Goal: Information Seeking & Learning: Learn about a topic

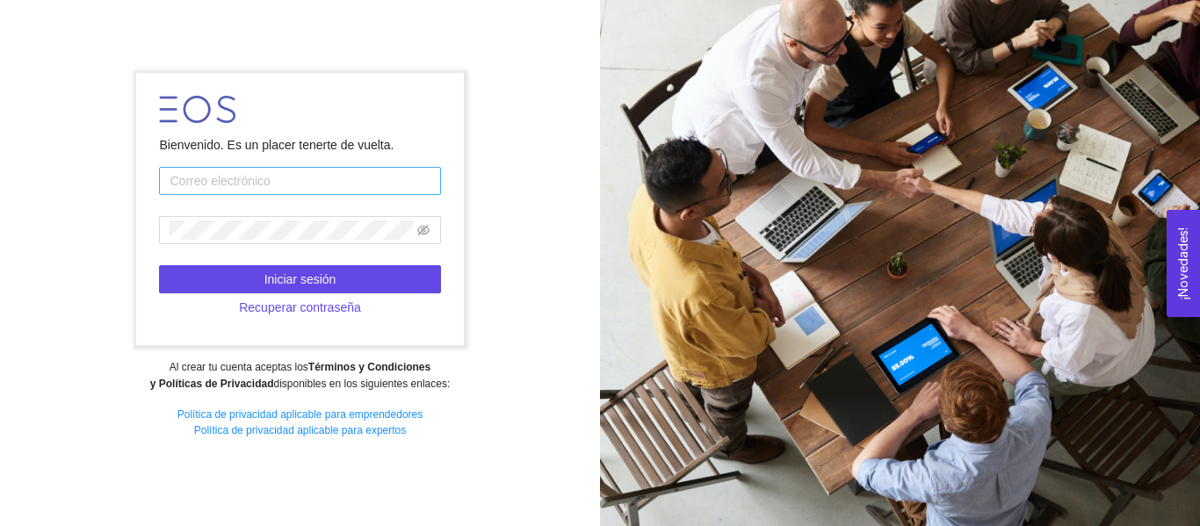
click at [401, 184] on input "text" at bounding box center [299, 181] width 281 height 28
type input "[EMAIL_ADDRESS][DOMAIN_NAME]"
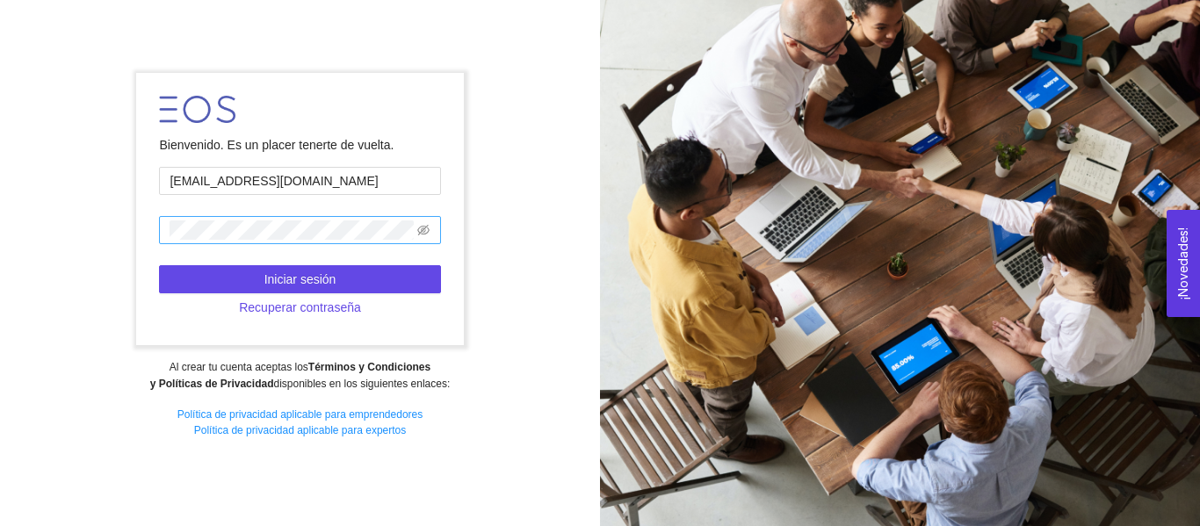
click at [290, 242] on span at bounding box center [299, 230] width 281 height 28
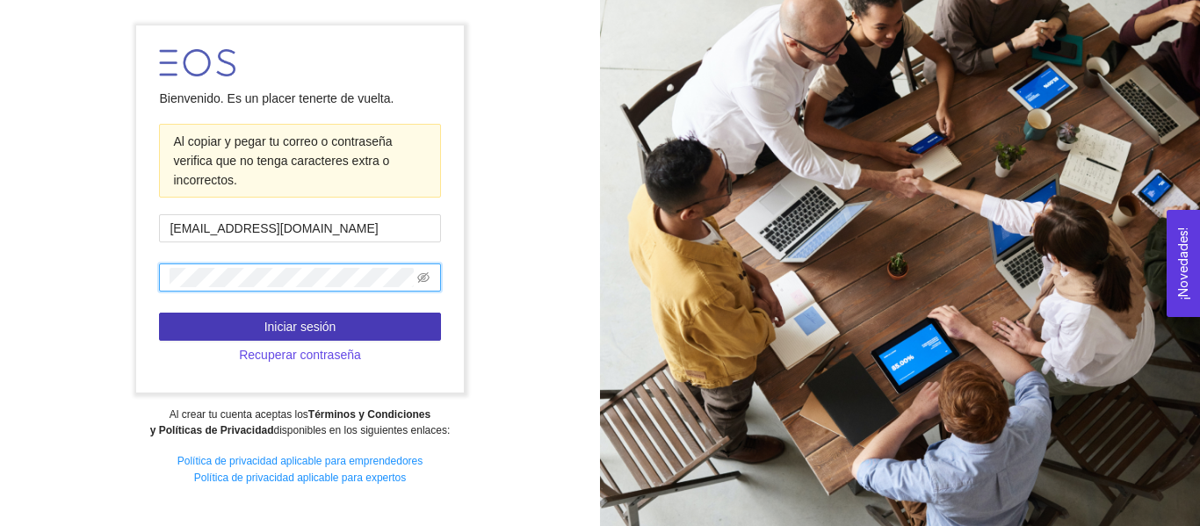
click at [254, 323] on button "Iniciar sesión" at bounding box center [299, 327] width 281 height 28
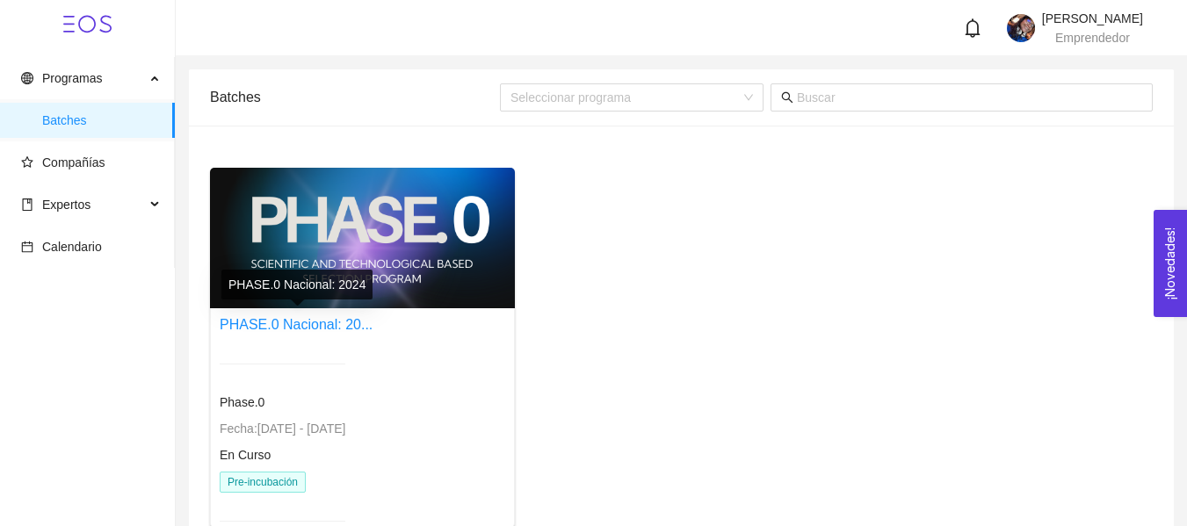
click at [254, 323] on link "PHASE.0 Nacional: 20..." at bounding box center [296, 324] width 153 height 15
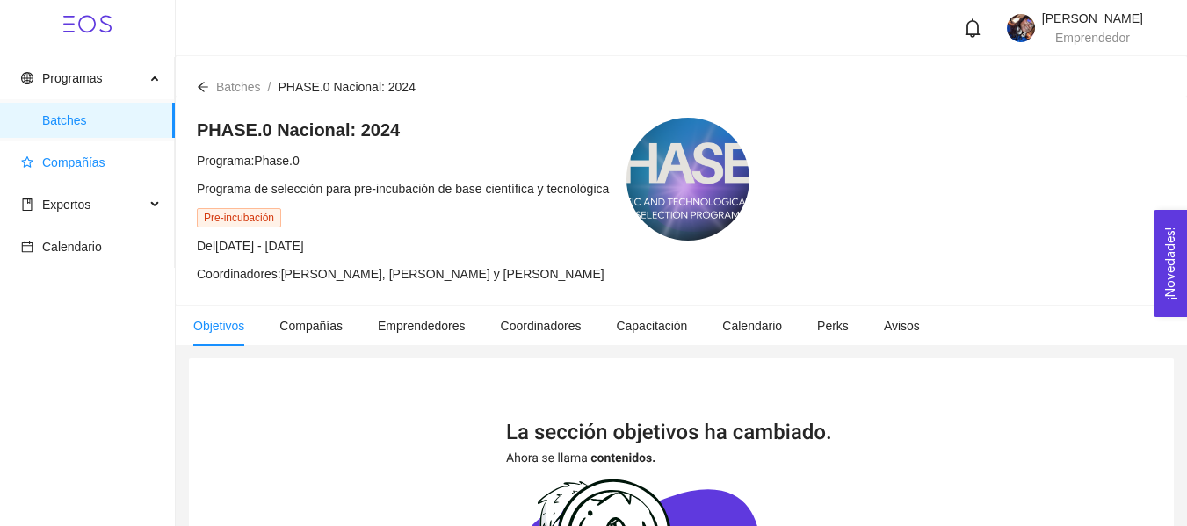
click at [93, 160] on span "Compañías" at bounding box center [73, 162] width 63 height 14
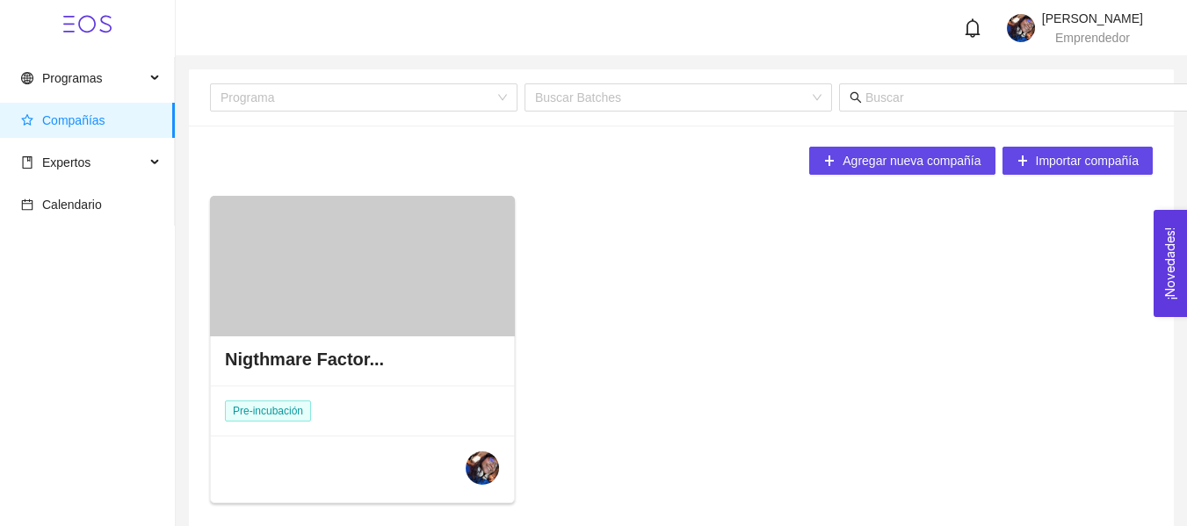
click at [343, 359] on h4 "Nigthmare Factor..." at bounding box center [304, 359] width 159 height 25
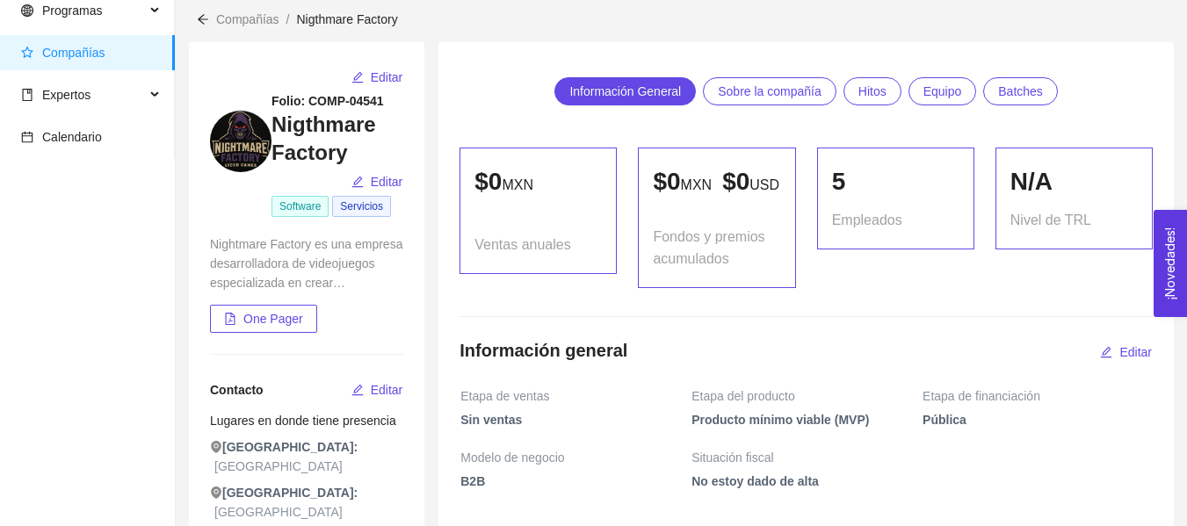
scroll to position [83, 0]
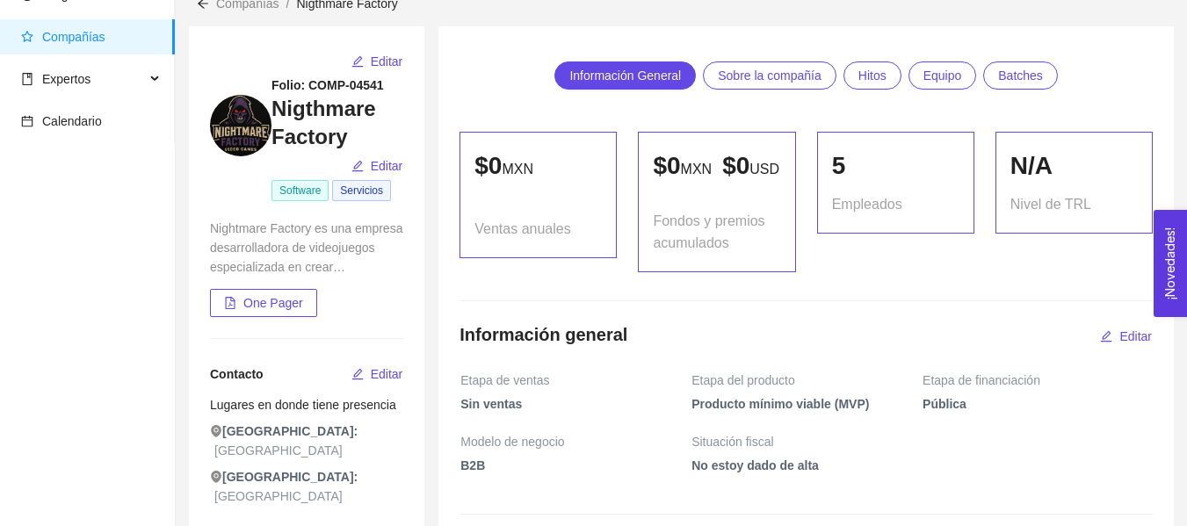
click at [933, 69] on span "Equipo" at bounding box center [942, 75] width 39 height 26
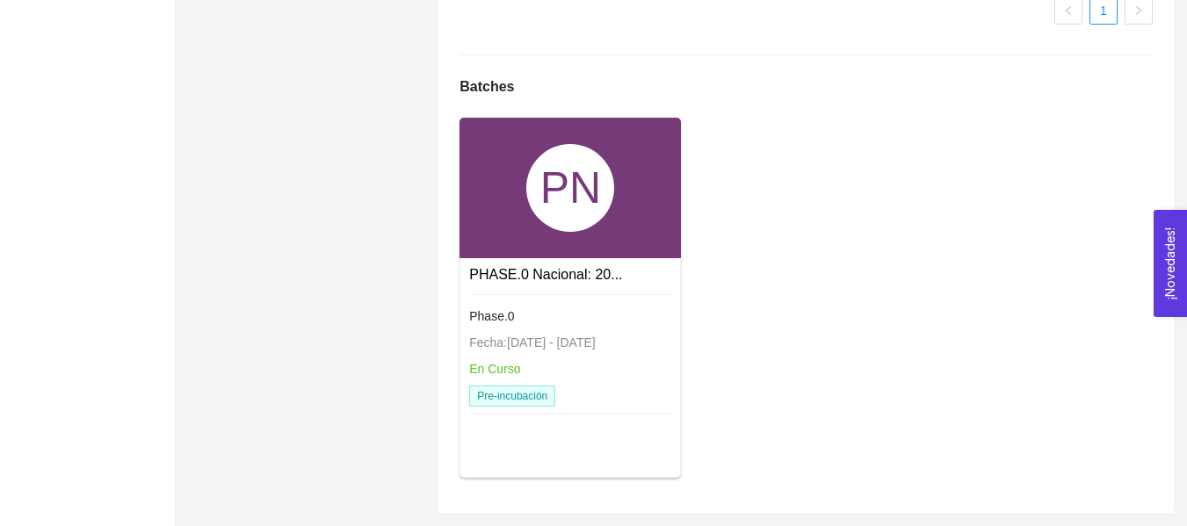
scroll to position [1708, 0]
click at [548, 280] on link "PHASE.0 Nacional: 20..." at bounding box center [545, 274] width 153 height 15
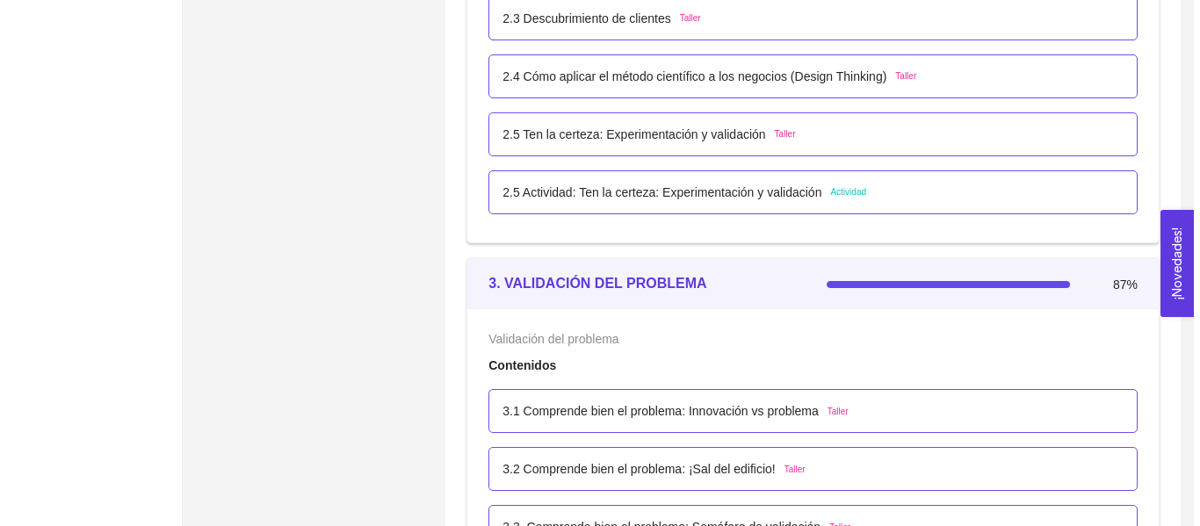
scroll to position [1823, 0]
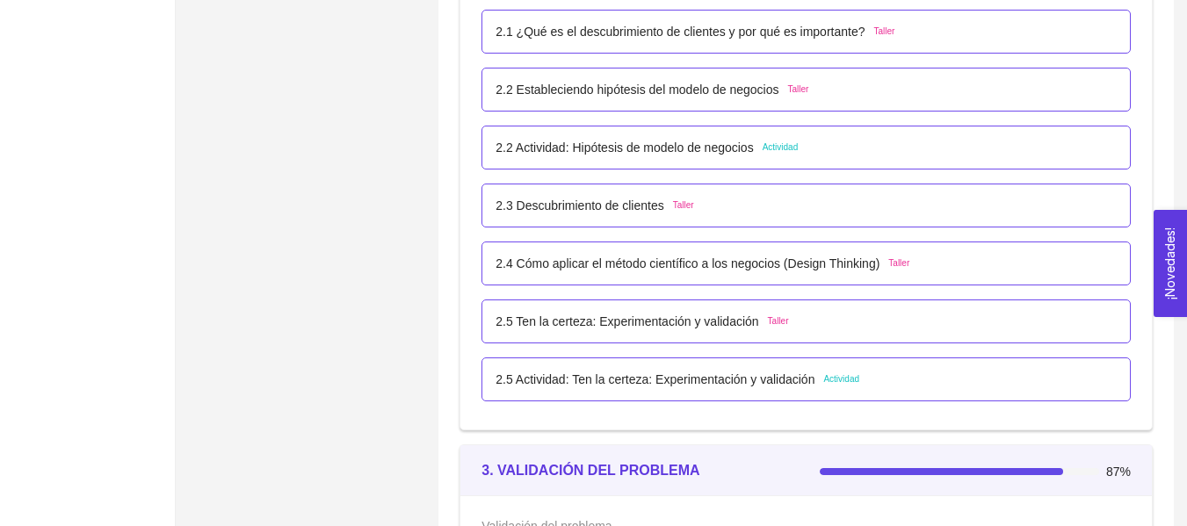
click at [747, 371] on p "2.5 Actividad: Ten la certeza: Experimentación y validación" at bounding box center [654, 379] width 319 height 19
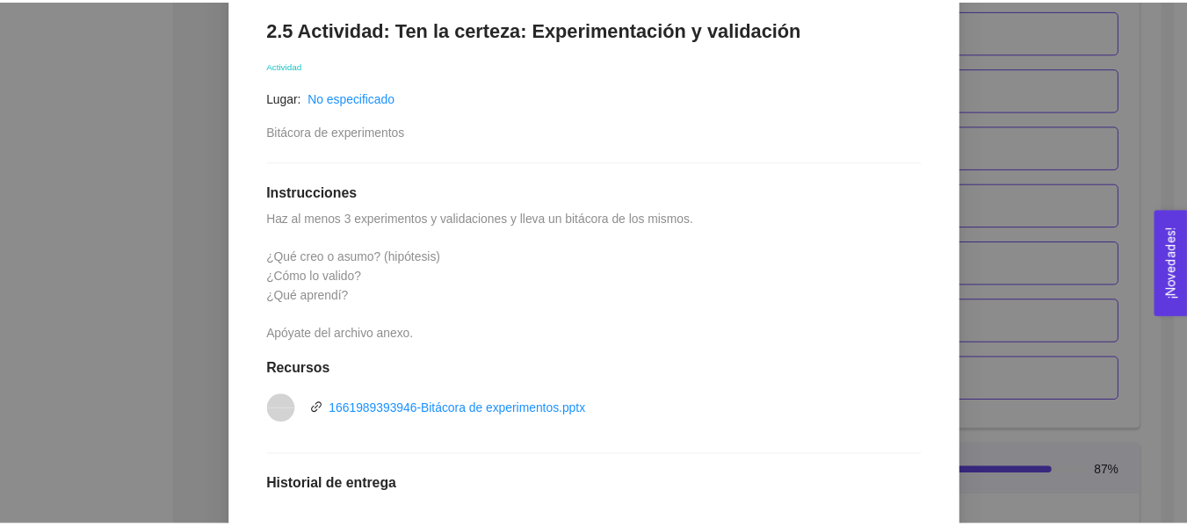
scroll to position [287, 0]
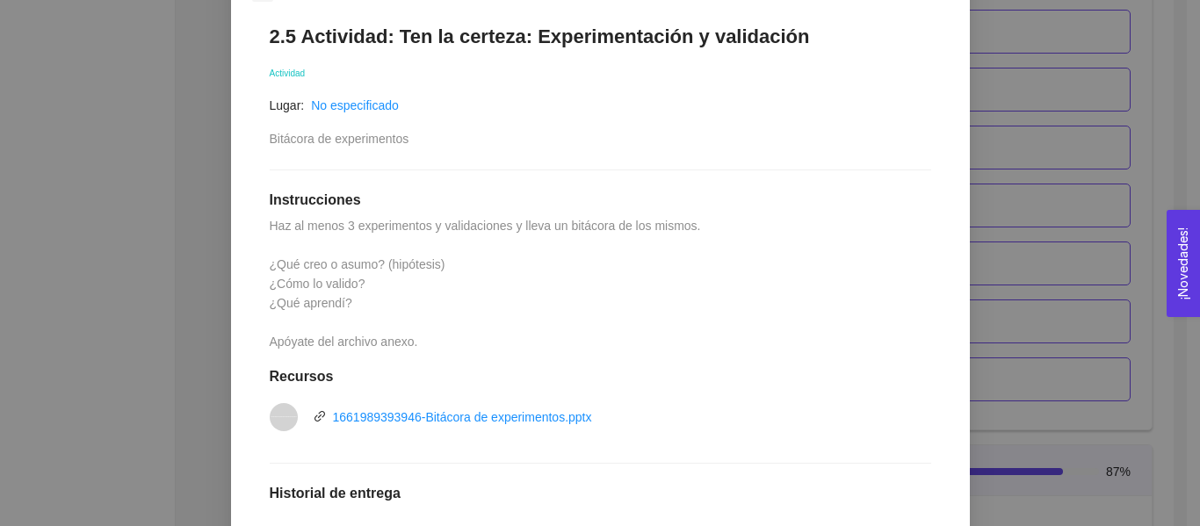
click at [1012, 159] on div "2. HIPÓTESIS DEL MODELO DE NEGOCIO El emprendedor puede establecer su hipótesis…" at bounding box center [600, 263] width 1200 height 526
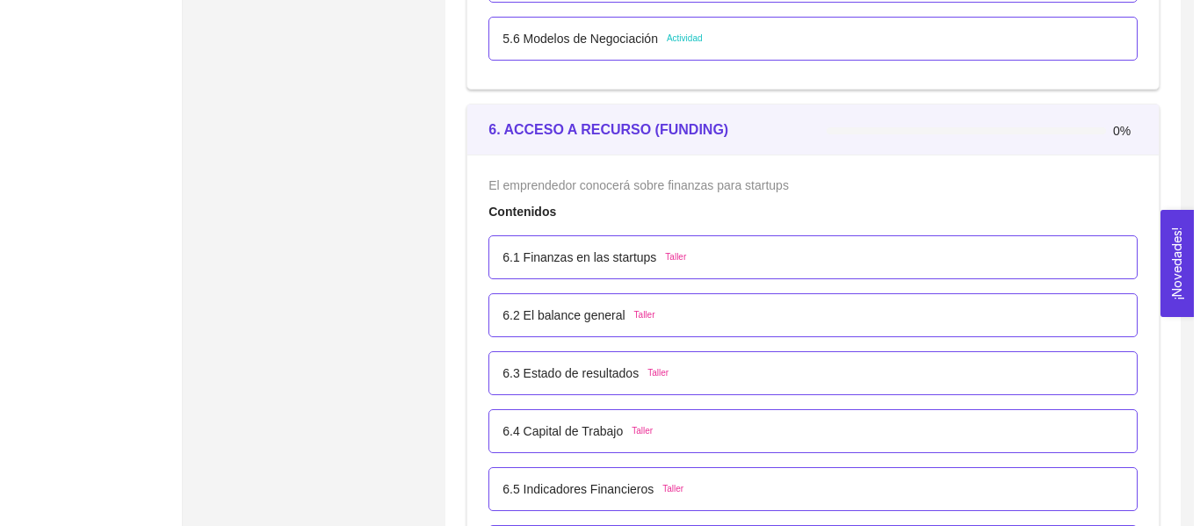
scroll to position [3922, 0]
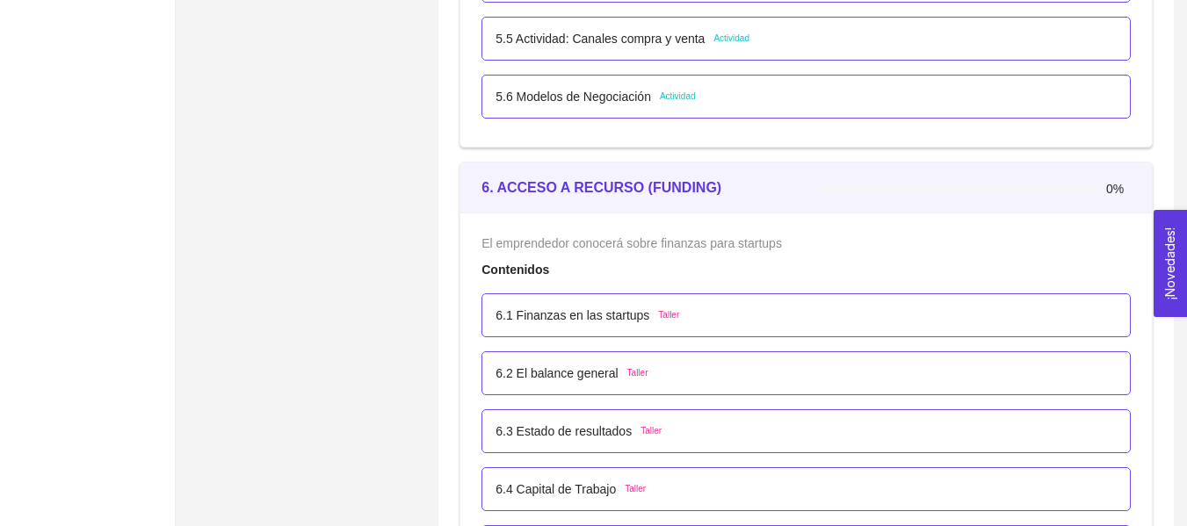
click at [630, 323] on p "6.1 Finanzas en las startups" at bounding box center [572, 315] width 154 height 19
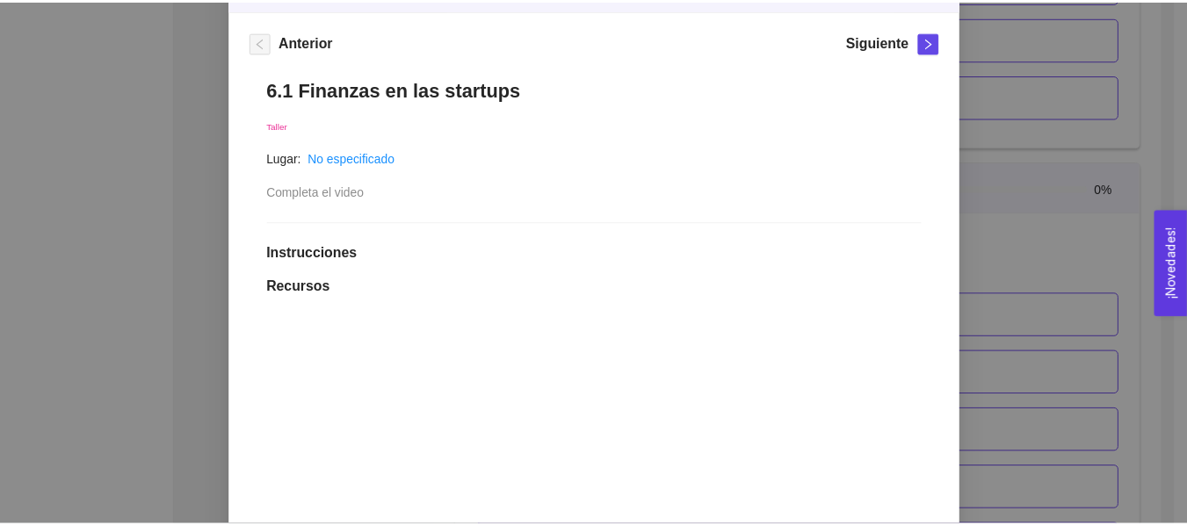
scroll to position [232, 0]
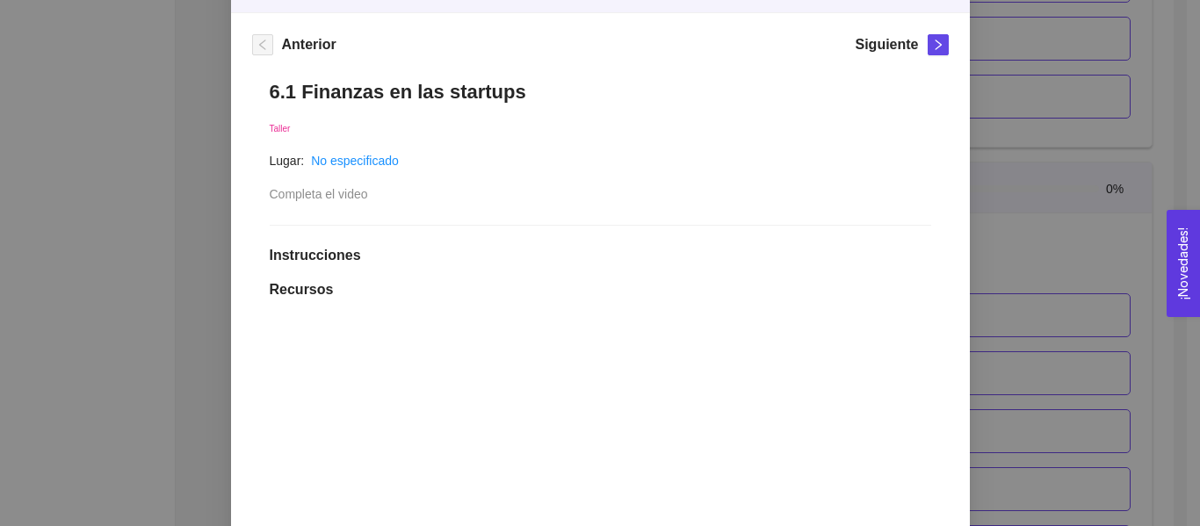
click at [1030, 194] on div "6. ACCESO A RECURSO (FUNDING) El emprendedor conocerá sobre finanzas para start…" at bounding box center [600, 263] width 1200 height 526
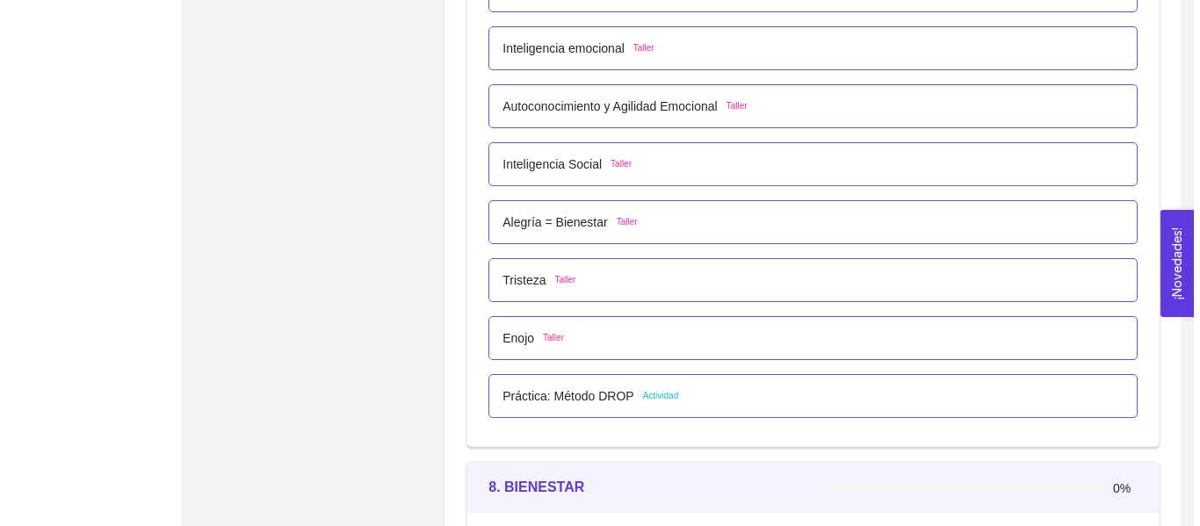
scroll to position [5203, 0]
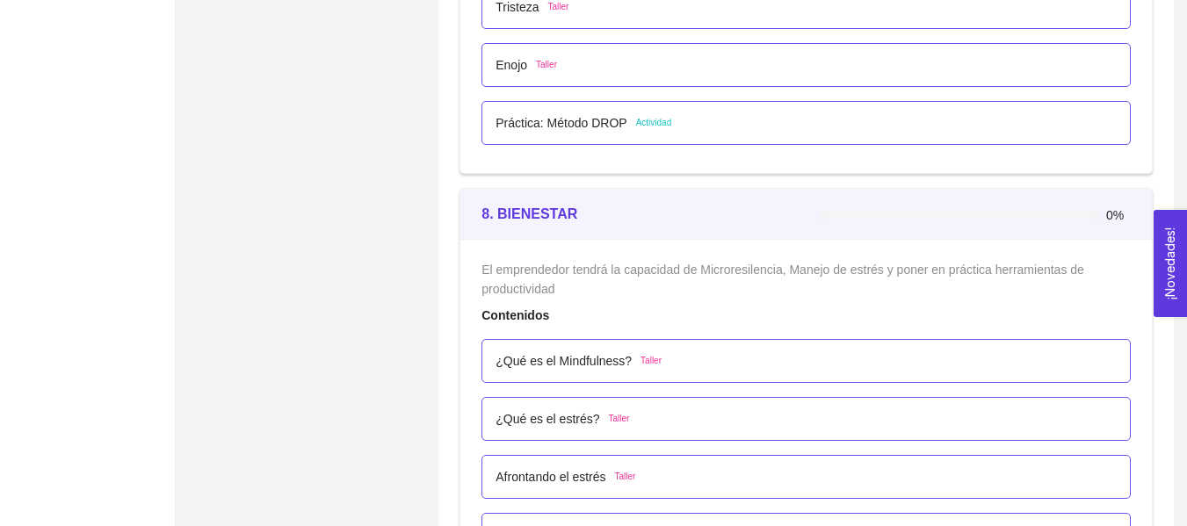
click at [602, 121] on p "Práctica: Método DROP" at bounding box center [560, 122] width 131 height 19
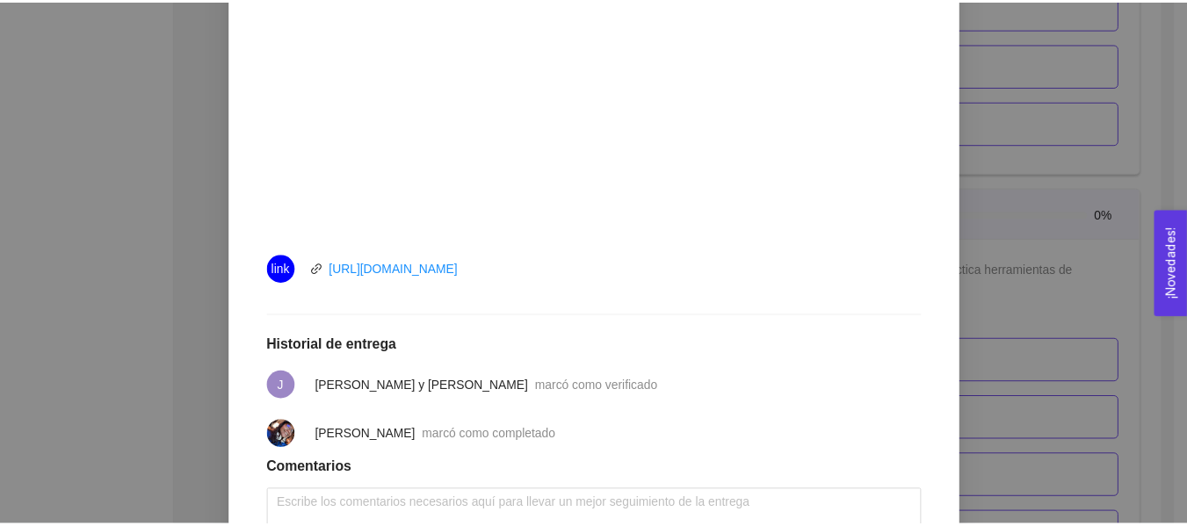
scroll to position [389, 0]
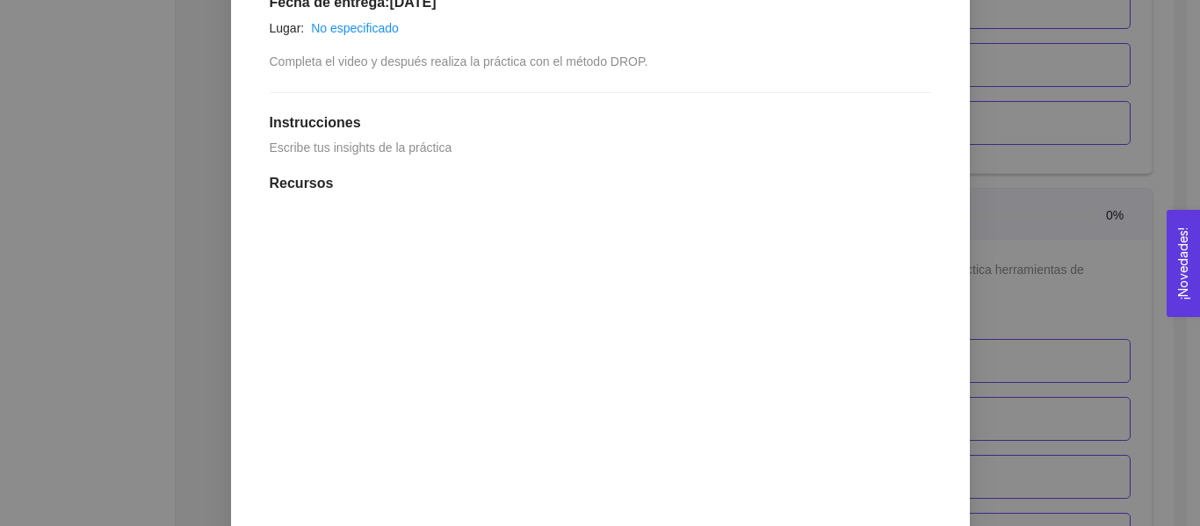
click at [1025, 141] on div "7. DESARROLLO PERSONAL El emprendedor desarrollará habilidades de Autoconocimie…" at bounding box center [600, 263] width 1200 height 526
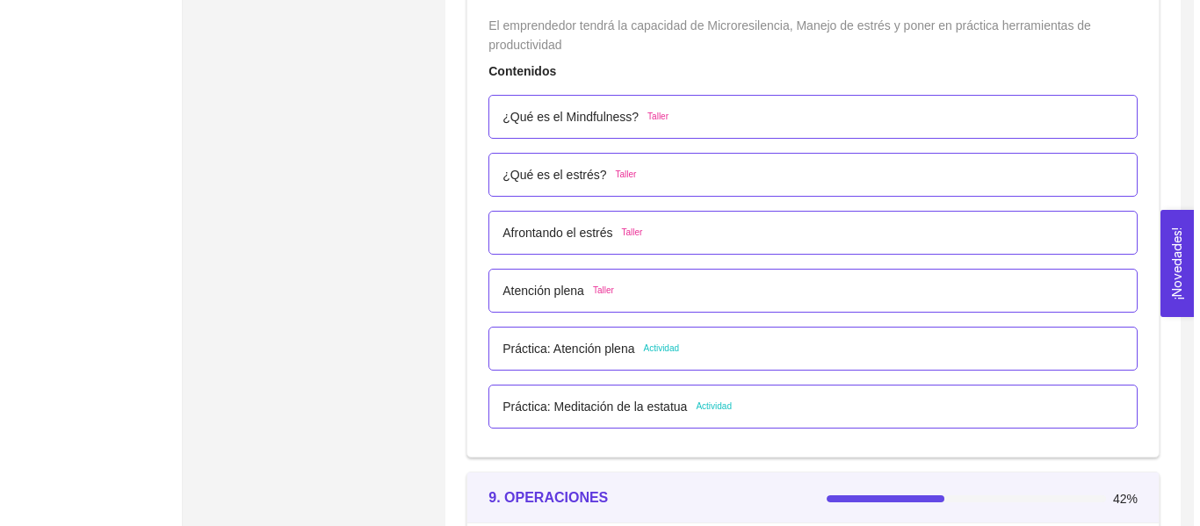
scroll to position [5462, 0]
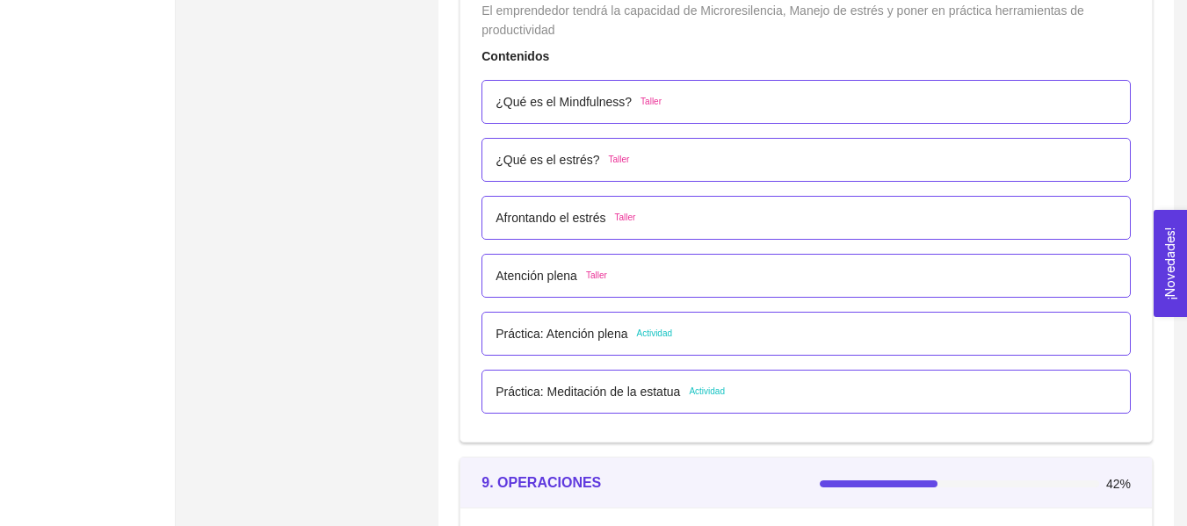
click at [622, 343] on p "Práctica: Atención plena" at bounding box center [561, 333] width 132 height 19
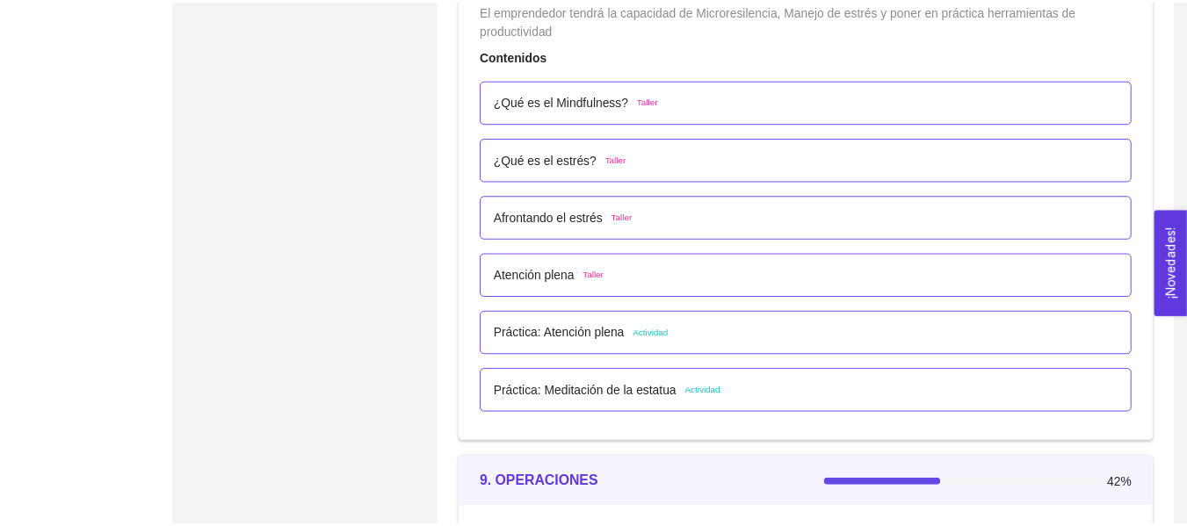
scroll to position [18, 0]
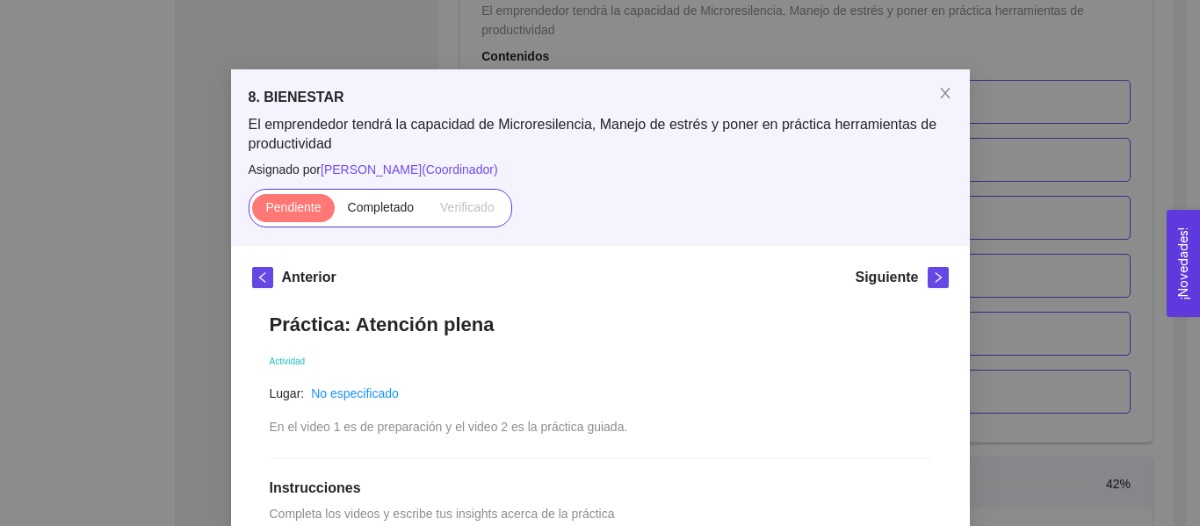
click at [1113, 141] on div "8. BIENESTAR El emprendedor tendrá la capacidad de Microresilencia, Manejo de e…" at bounding box center [600, 263] width 1200 height 526
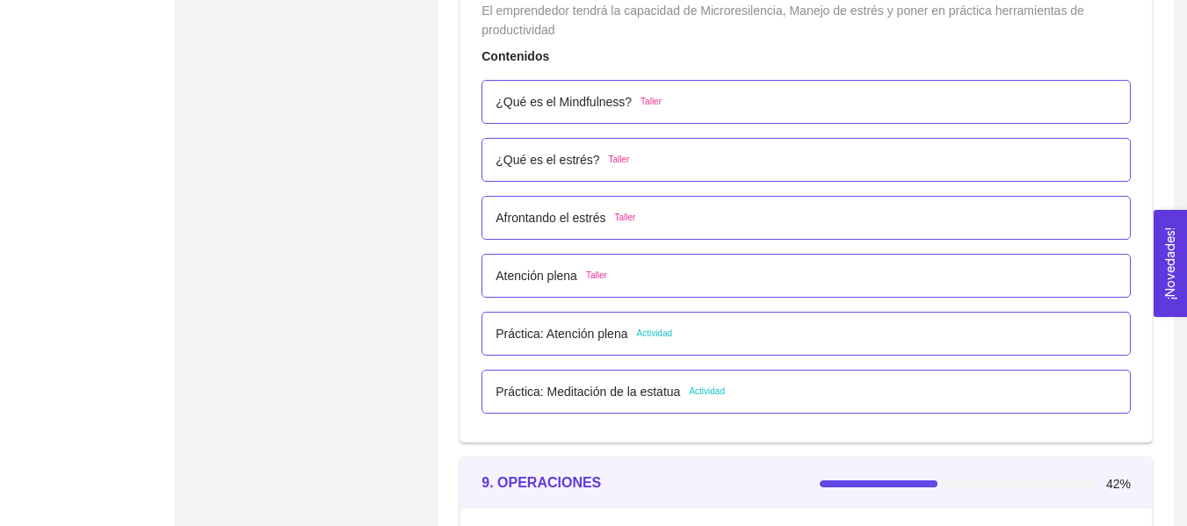
click at [596, 394] on p "Práctica: Meditación de la estatua" at bounding box center [587, 391] width 184 height 19
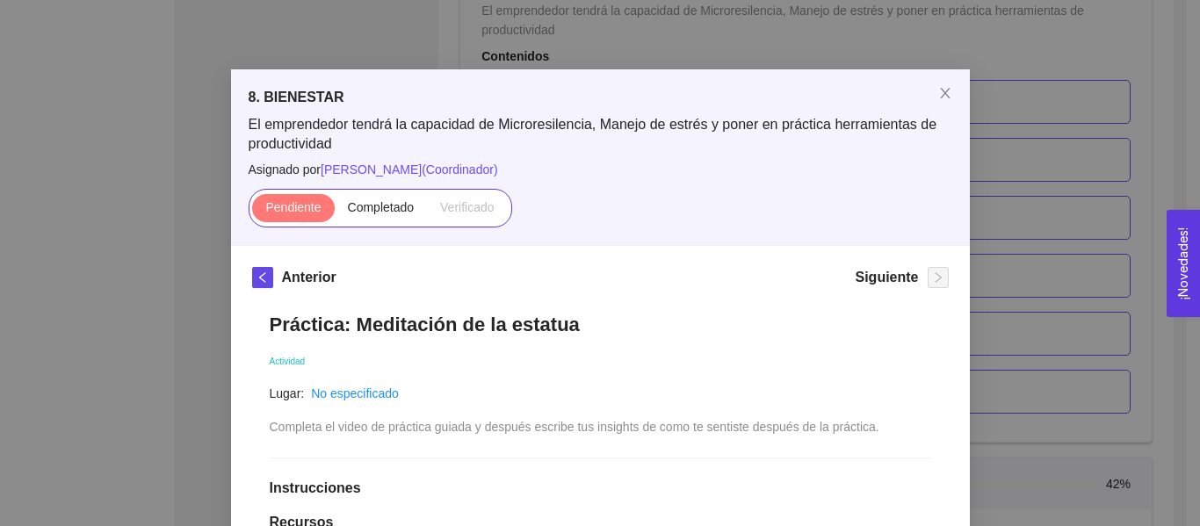
click at [1016, 144] on div "8. BIENESTAR El emprendedor tendrá la capacidad de Microresilencia, Manejo de e…" at bounding box center [600, 263] width 1200 height 526
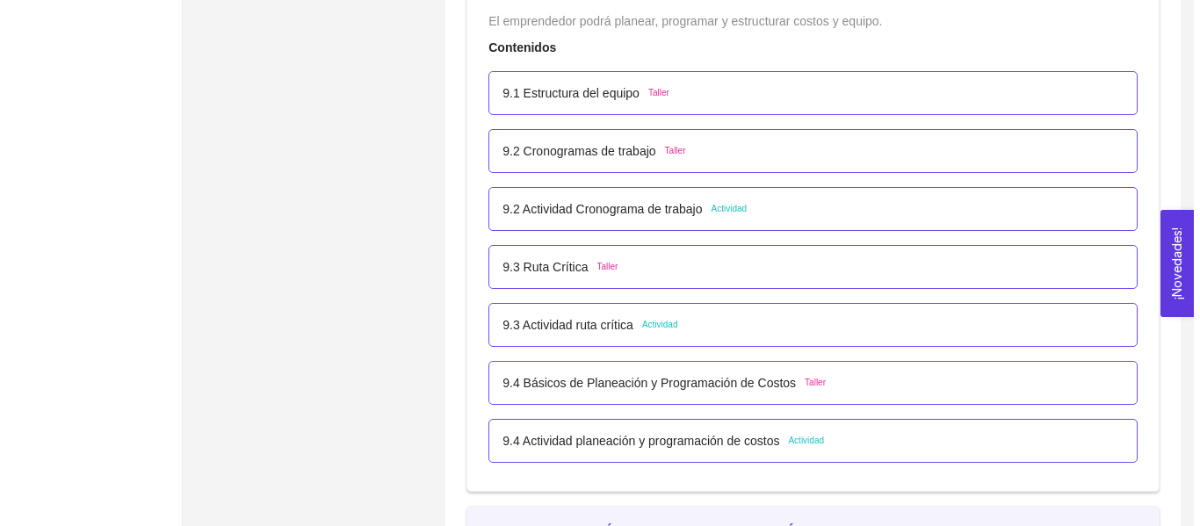
scroll to position [5995, 0]
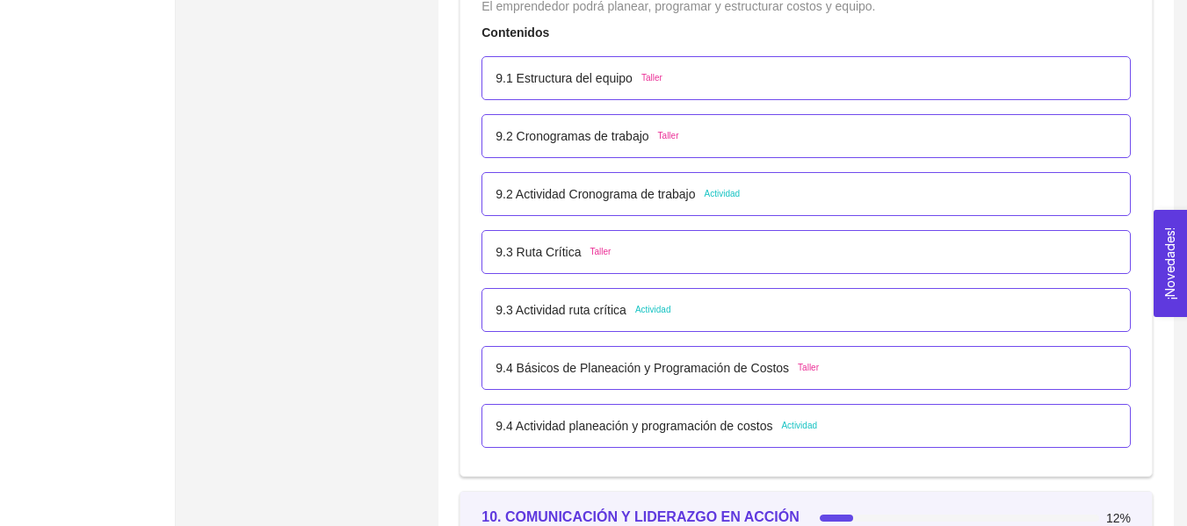
click at [665, 194] on p "9.2 Actividad Cronograma de trabajo" at bounding box center [594, 193] width 199 height 19
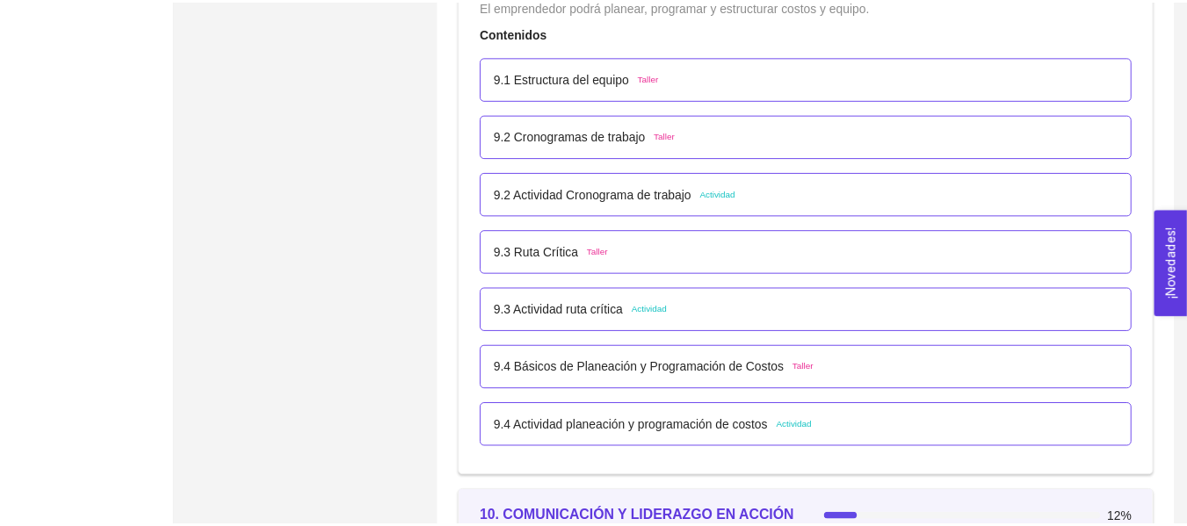
scroll to position [0, 0]
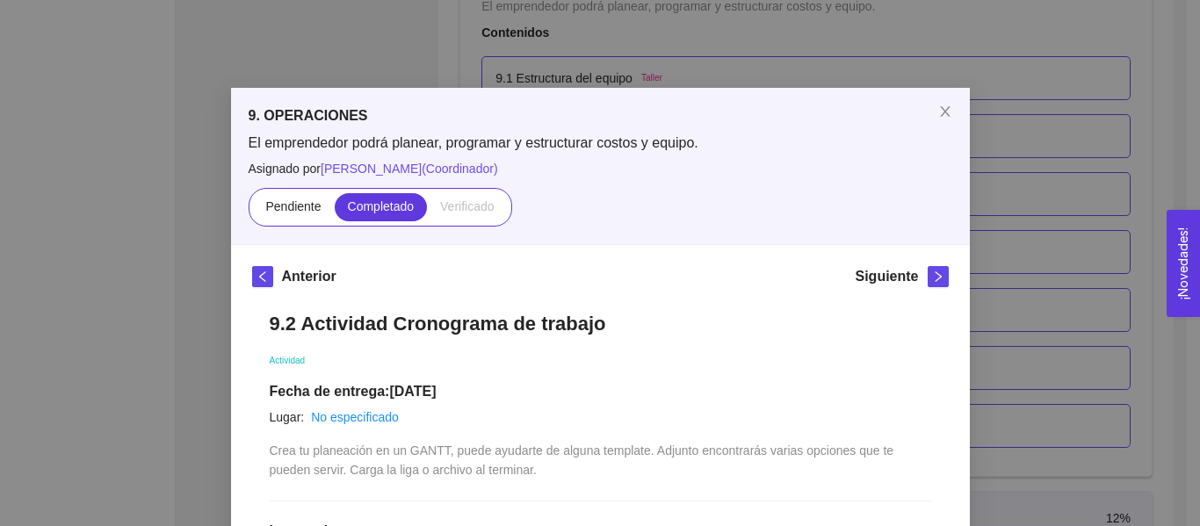
click at [1093, 178] on div "9. OPERACIONES El emprendedor podrá planear, programar y estructurar costos y e…" at bounding box center [600, 263] width 1200 height 526
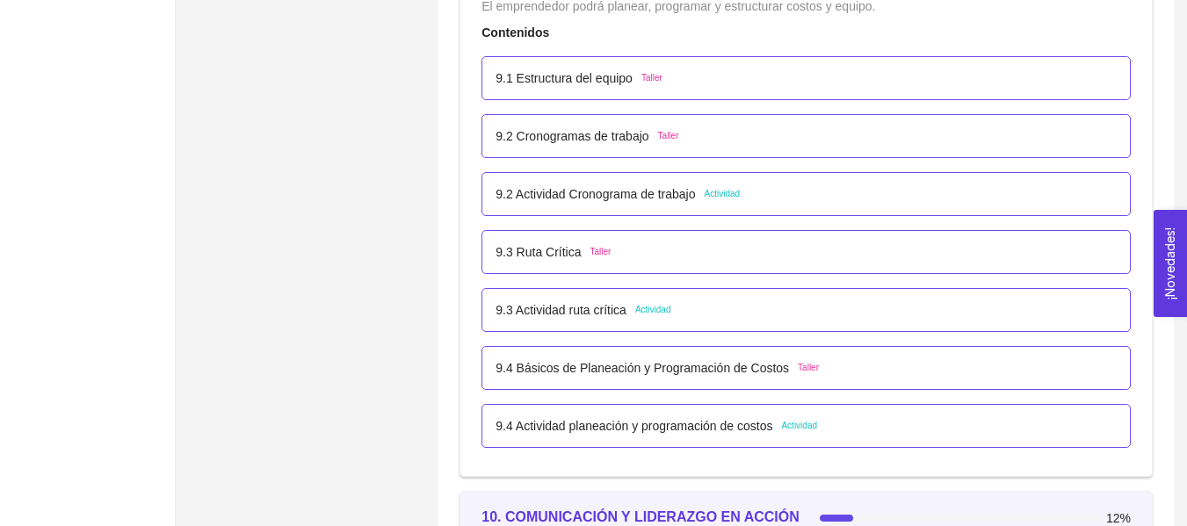
click at [630, 312] on div "9.3 Actividad ruta crítica Actividad" at bounding box center [582, 309] width 175 height 19
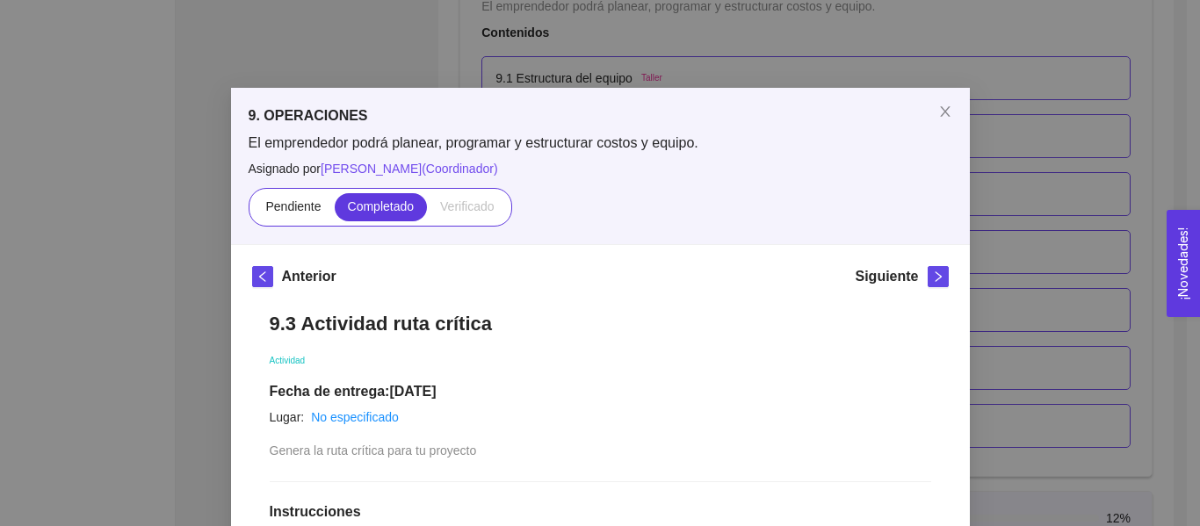
click at [1000, 193] on div "9. OPERACIONES El emprendedor podrá planear, programar y estructurar costos y e…" at bounding box center [600, 263] width 1200 height 526
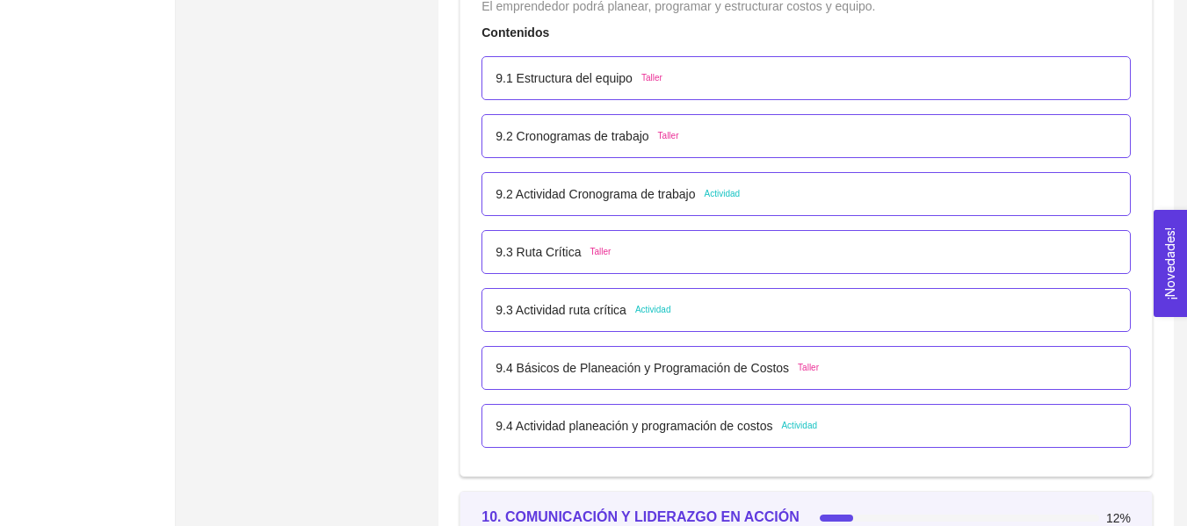
click at [663, 423] on p "9.4 Actividad planeación y programación de costos" at bounding box center [633, 425] width 277 height 19
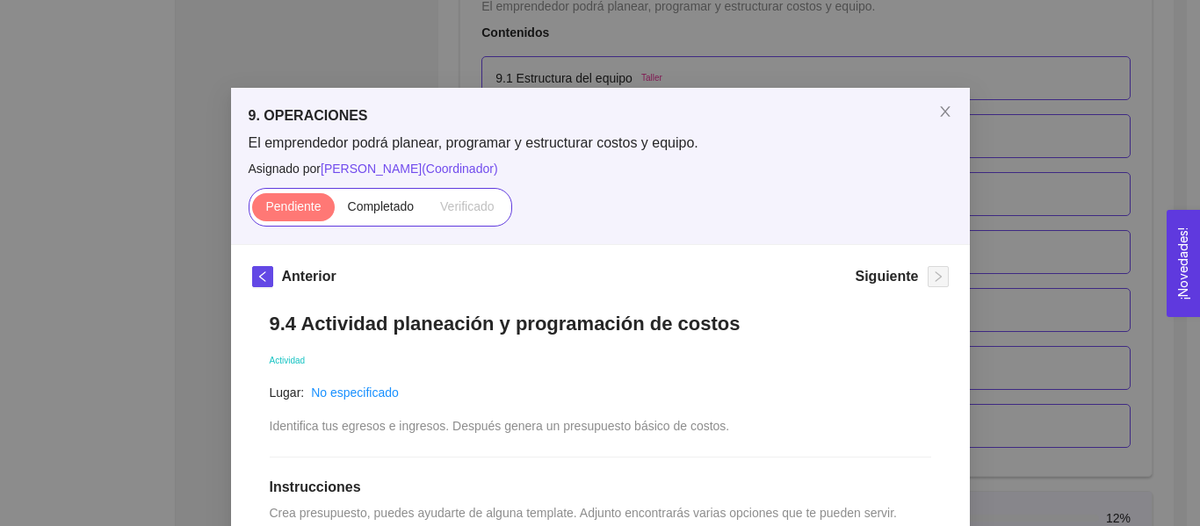
click at [1025, 177] on div "9. OPERACIONES El emprendedor podrá planear, programar y estructurar costos y e…" at bounding box center [600, 263] width 1200 height 526
